Goal: Transaction & Acquisition: Purchase product/service

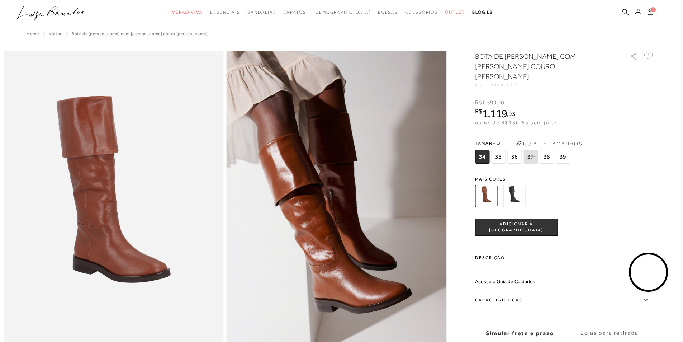
click at [515, 187] on img at bounding box center [514, 196] width 22 height 22
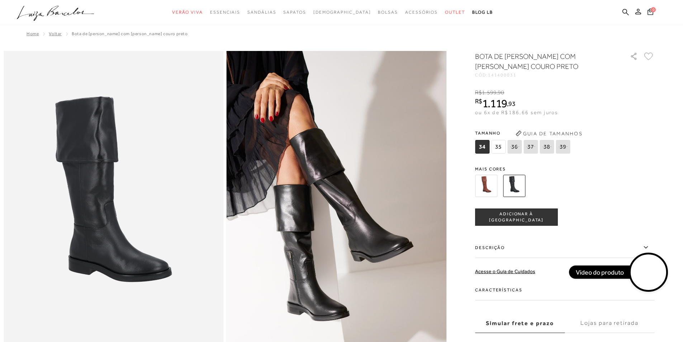
click at [531, 150] on span "37" at bounding box center [530, 147] width 14 height 14
select select
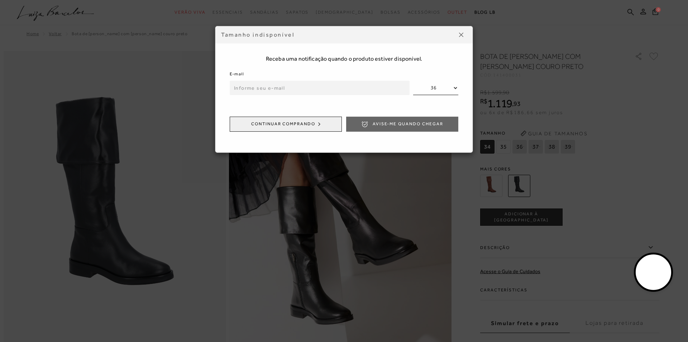
click at [261, 86] on input "email" at bounding box center [320, 88] width 180 height 14
type input "[EMAIL_ADDRESS][DOMAIN_NAME]"
click at [389, 124] on span "Avise-me quando chegar" at bounding box center [408, 124] width 71 height 6
click at [417, 123] on span "ENVIADO" at bounding box center [408, 124] width 23 height 6
click at [462, 35] on img at bounding box center [461, 35] width 4 height 4
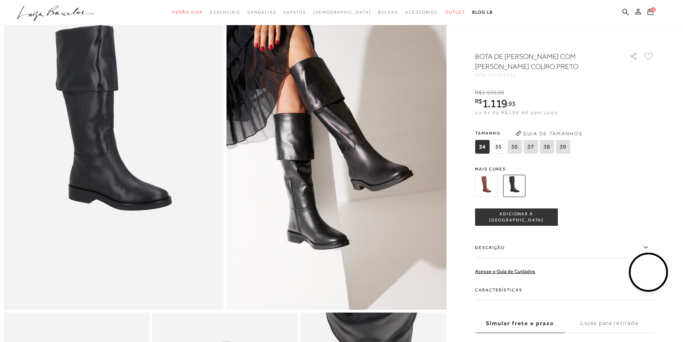
scroll to position [72, 0]
click at [483, 186] on img at bounding box center [486, 186] width 22 height 22
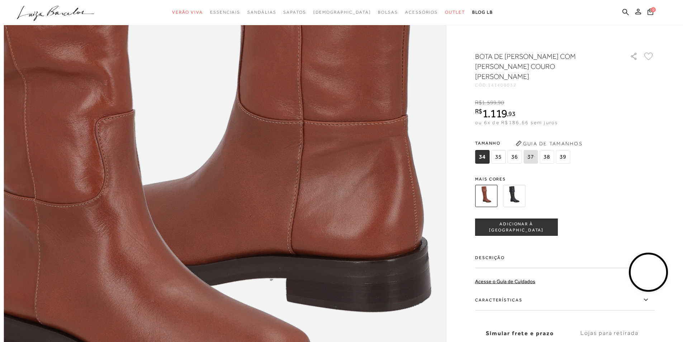
scroll to position [932, 0]
